Goal: Transaction & Acquisition: Purchase product/service

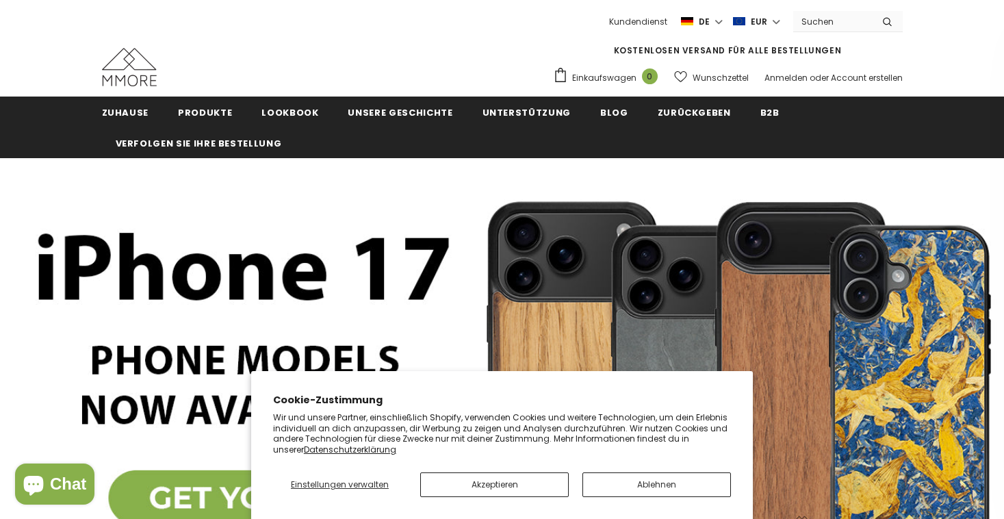
click at [644, 489] on button "Ablehnen" at bounding box center [656, 484] width 148 height 25
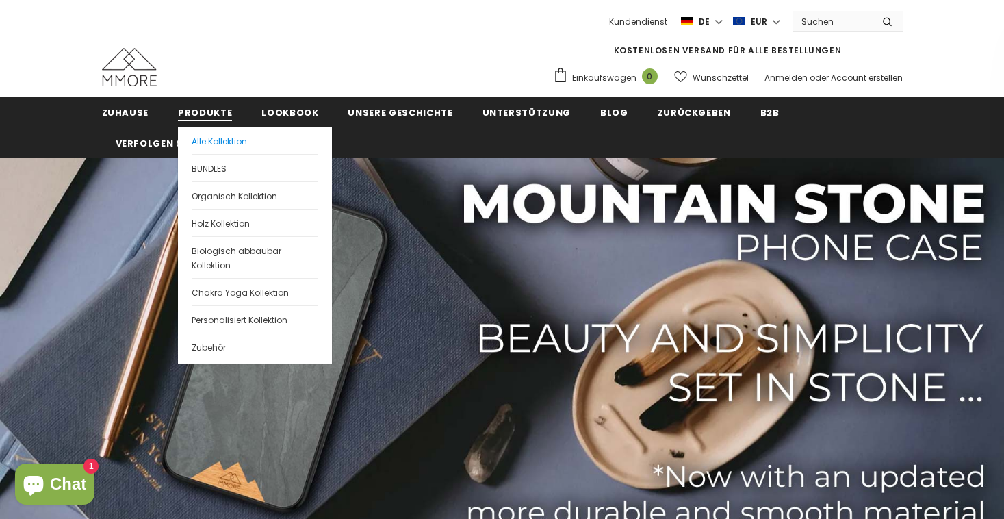
click at [207, 142] on span "Alle Kollektion" at bounding box center [219, 141] width 55 height 12
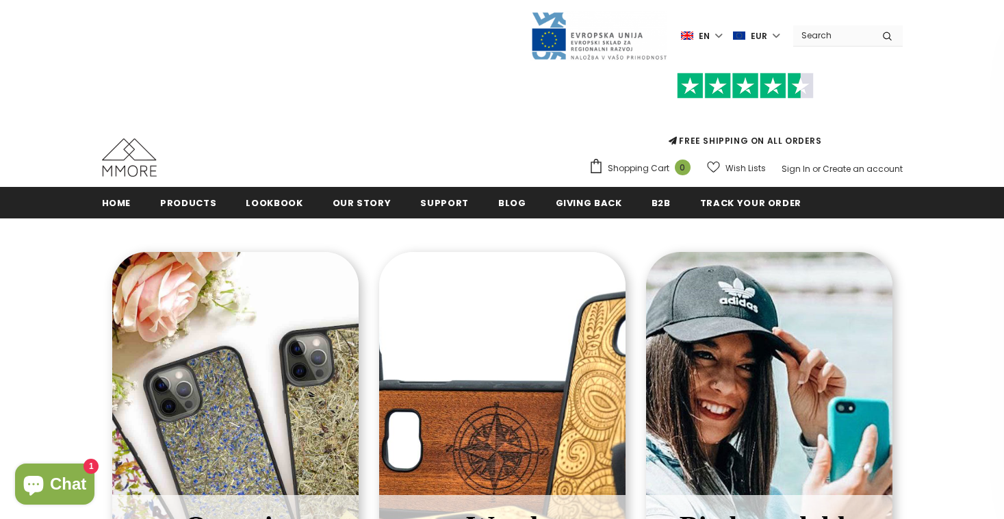
click at [829, 32] on input "Search Site" at bounding box center [832, 35] width 79 height 20
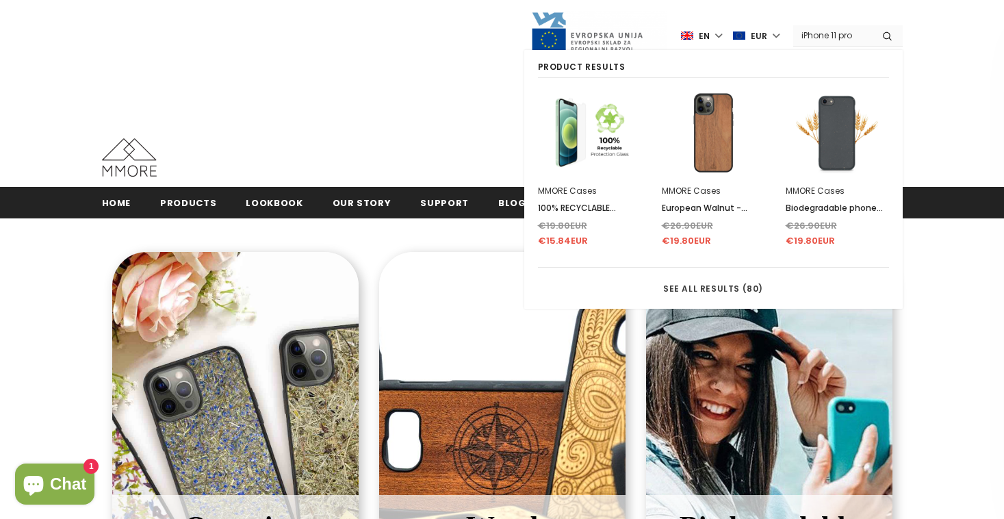
type input "iPhone 11 pro"
click at [887, 35] on button "submit" at bounding box center [887, 35] width 31 height 21
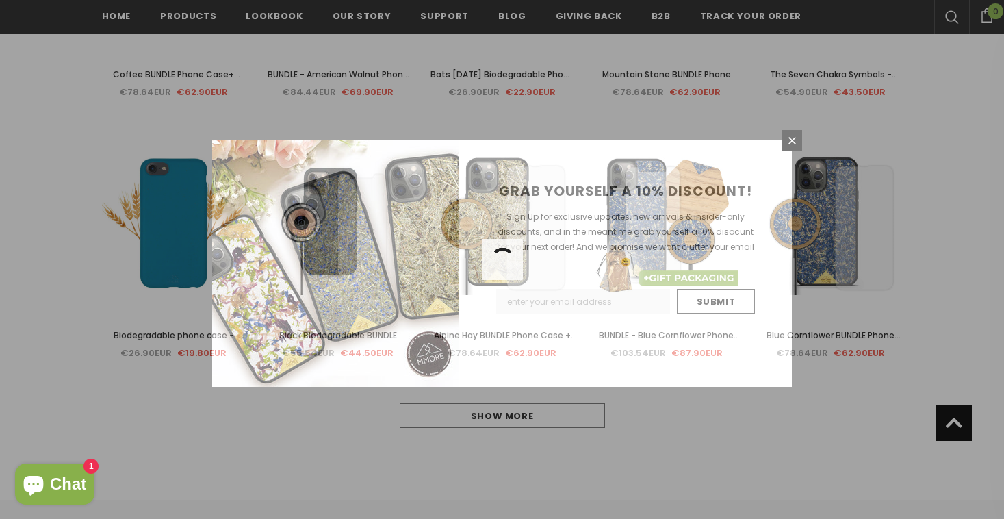
scroll to position [1462, 0]
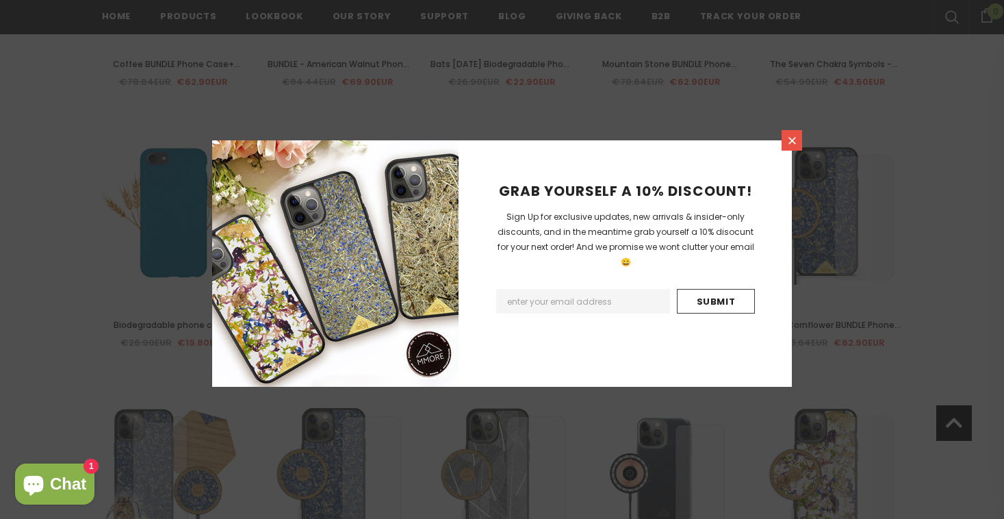
click at [787, 146] on link at bounding box center [791, 140] width 21 height 21
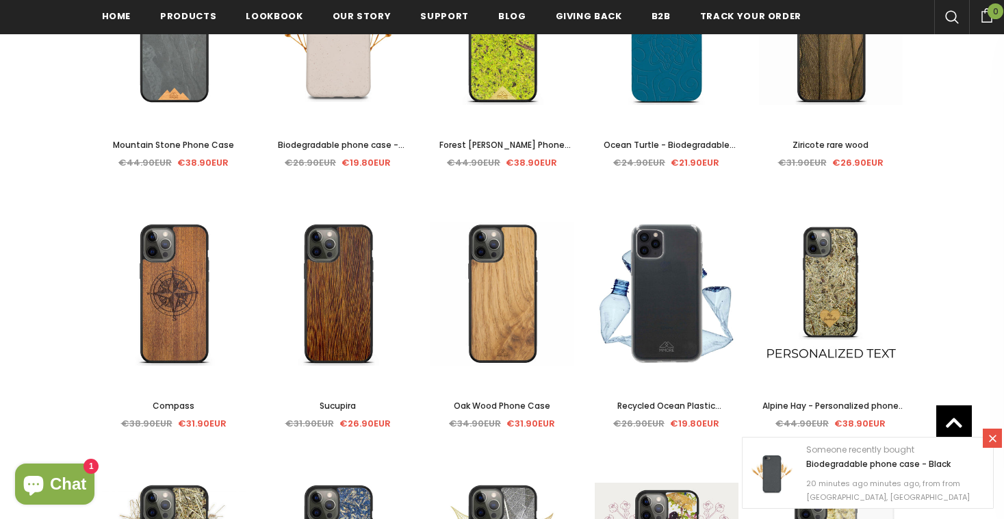
scroll to position [571, 0]
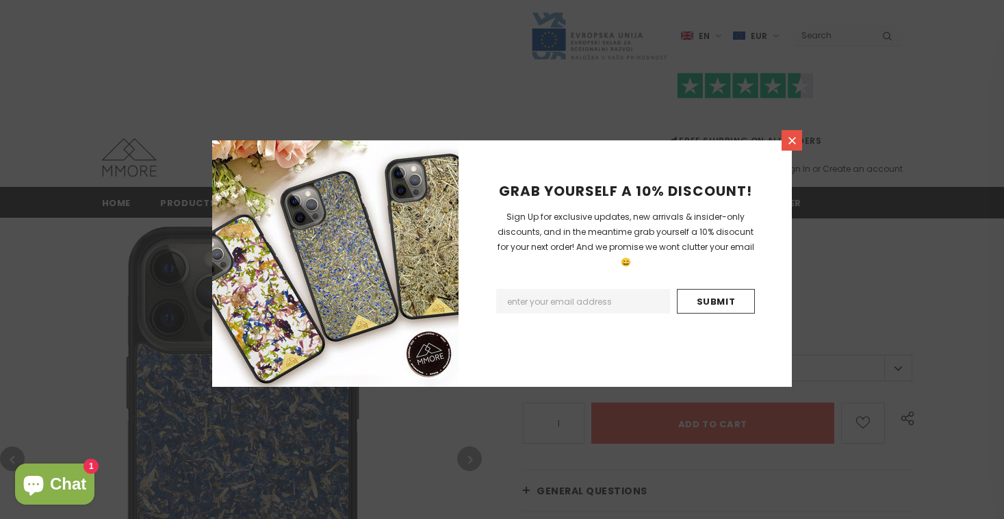
click at [791, 141] on icon at bounding box center [792, 141] width 8 height 8
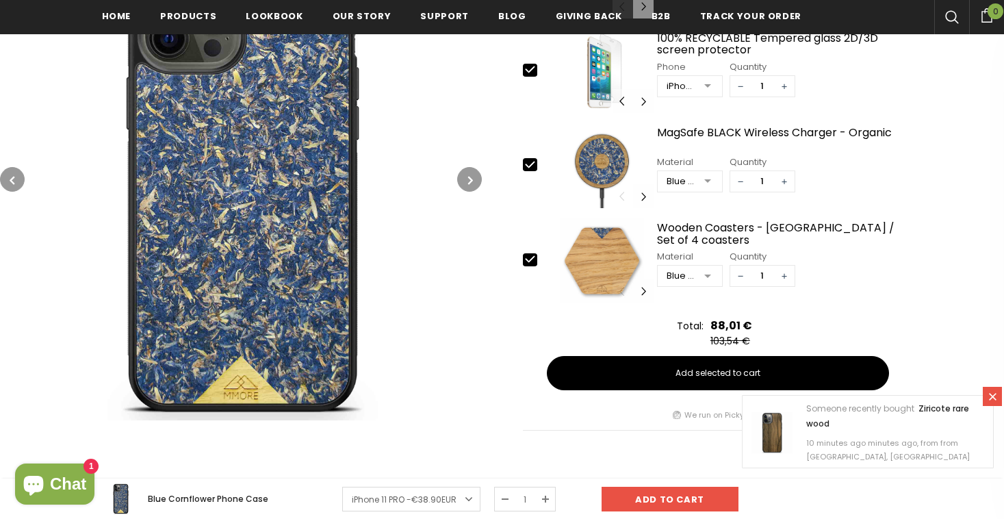
scroll to position [704, 0]
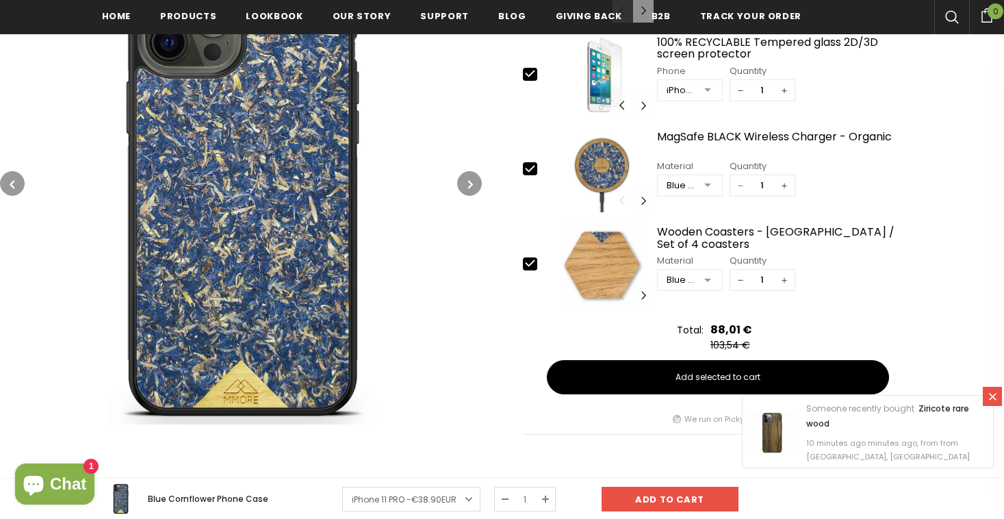
click at [741, 186] on span "−" at bounding box center [740, 185] width 21 height 21
type input "0"
click at [738, 280] on span "−" at bounding box center [740, 280] width 21 height 21
type input "0"
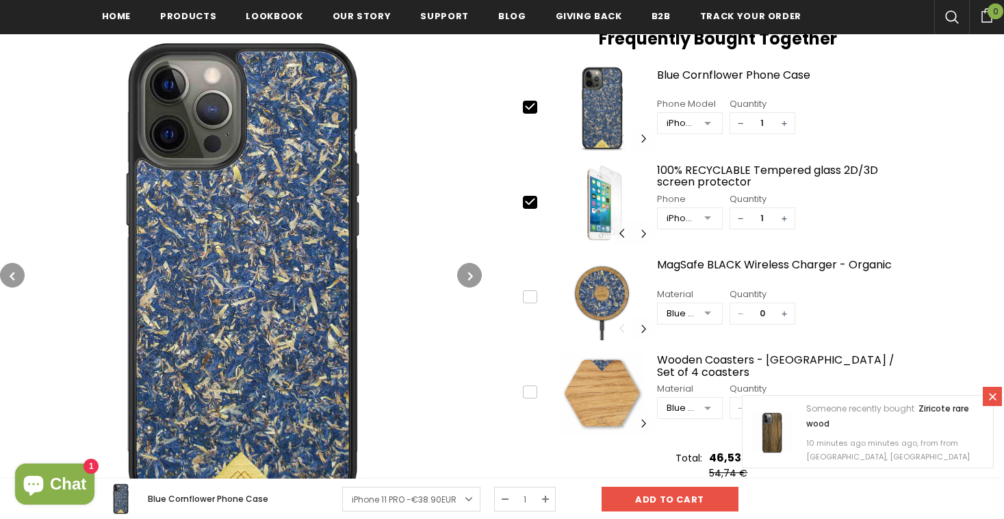
scroll to position [560, 0]
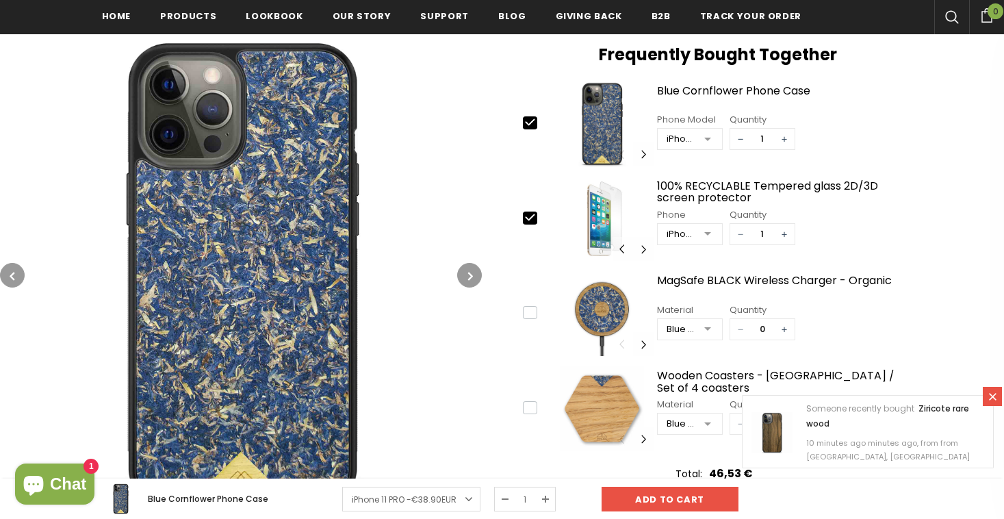
click at [744, 238] on span "−" at bounding box center [740, 234] width 21 height 21
type input "0"
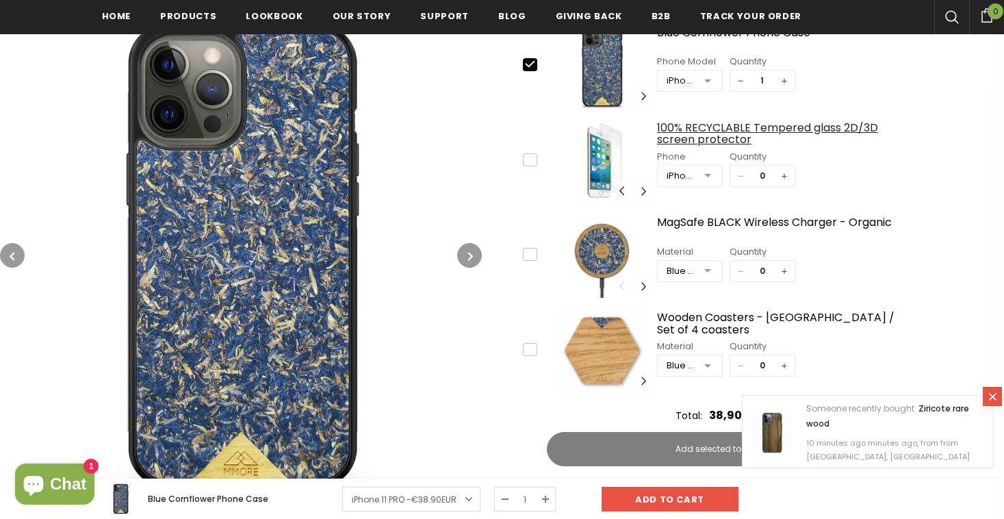
scroll to position [654, 0]
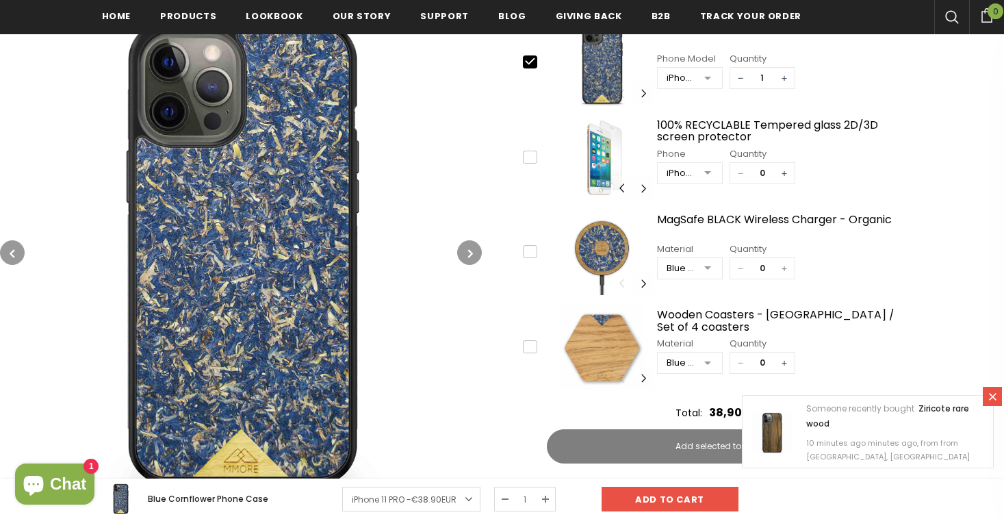
click at [789, 270] on span "+" at bounding box center [784, 268] width 21 height 21
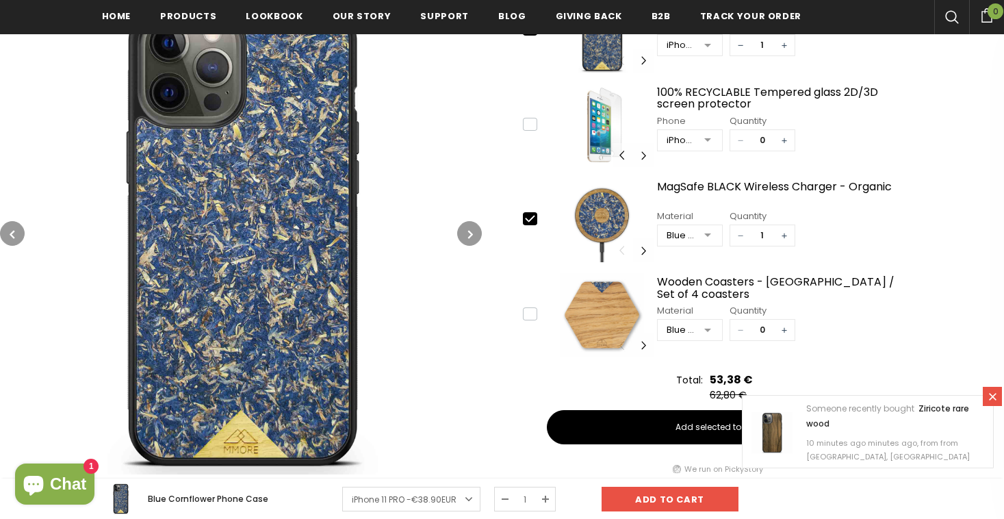
click at [743, 234] on span "−" at bounding box center [740, 235] width 21 height 21
type input "0"
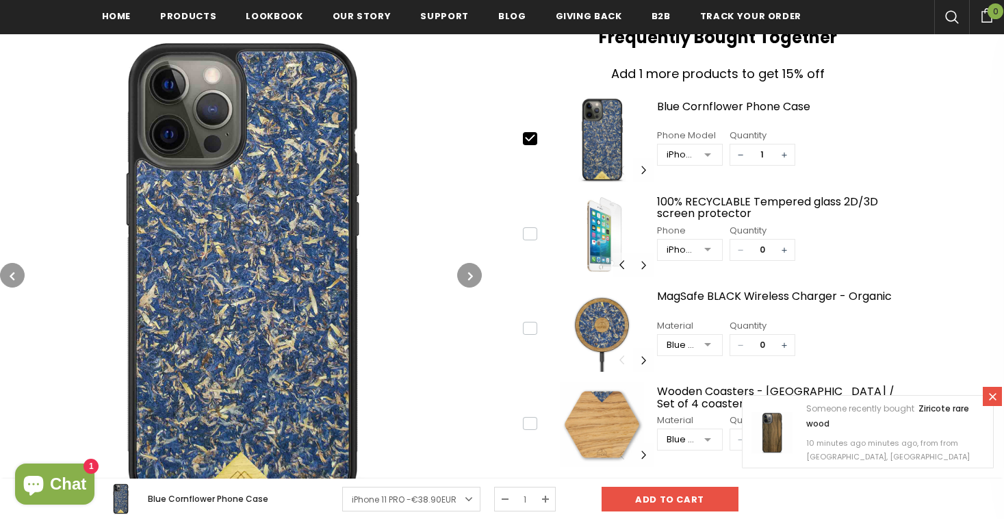
scroll to position [578, 0]
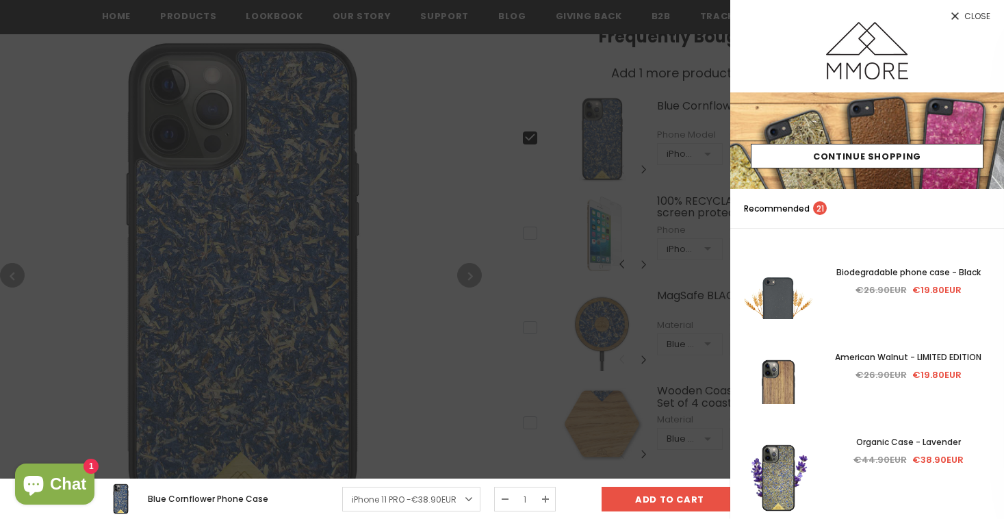
click at [631, 169] on div at bounding box center [502, 259] width 1004 height 519
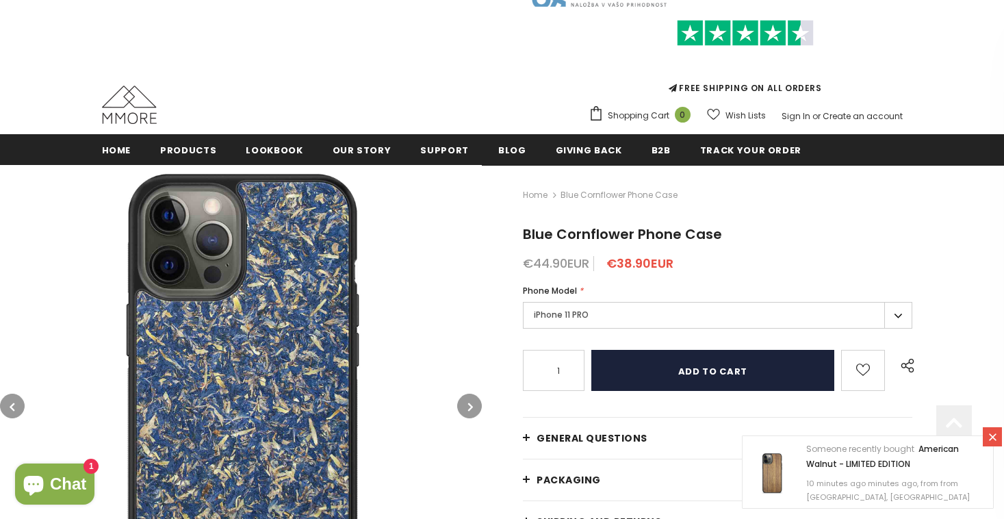
scroll to position [52, 0]
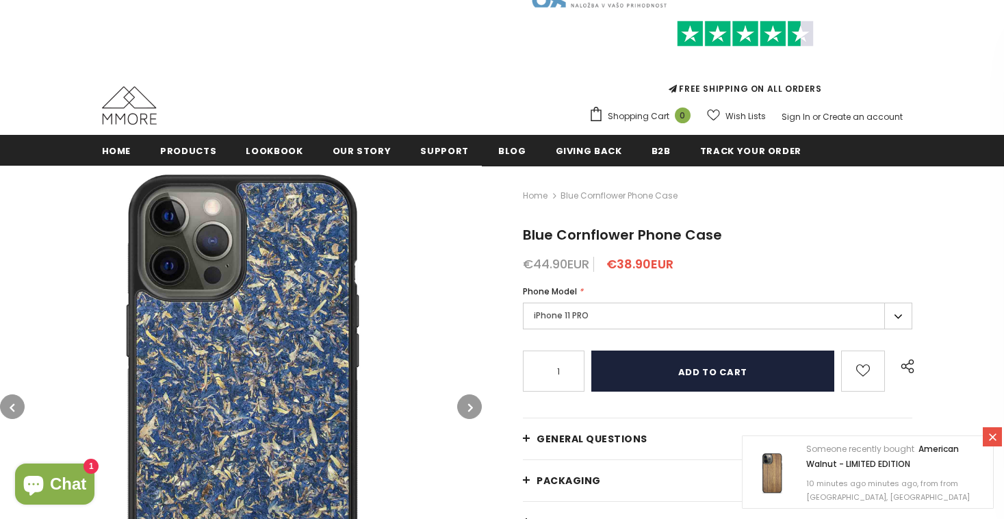
click at [661, 368] on input "Add to cart" at bounding box center [712, 370] width 242 height 41
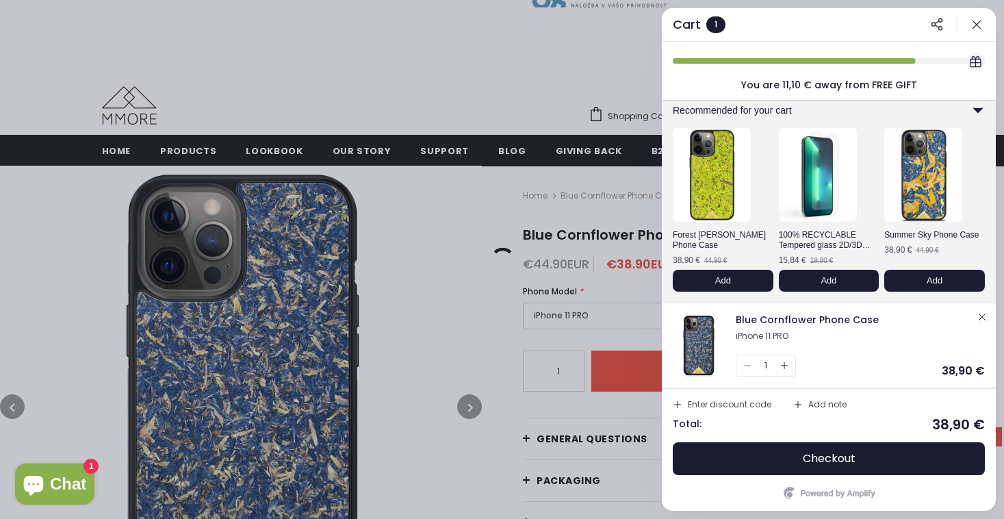
scroll to position [30, 0]
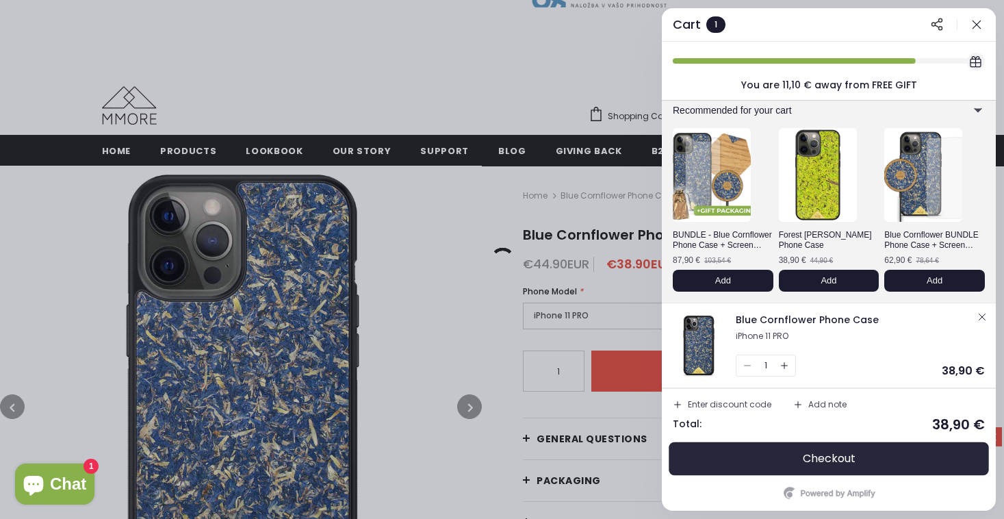
click at [864, 462] on button "Checkout" at bounding box center [828, 458] width 312 height 33
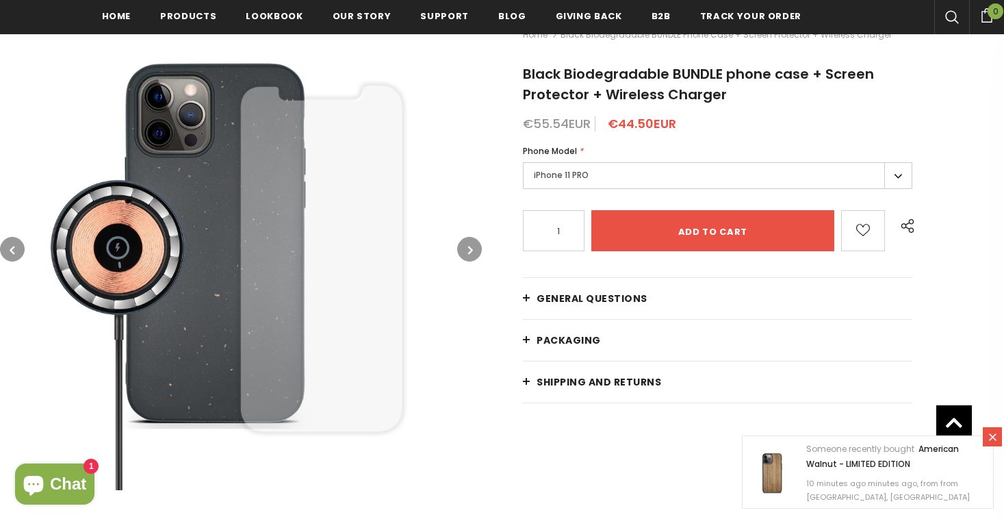
scroll to position [213, 0]
